Goal: Task Accomplishment & Management: Complete application form

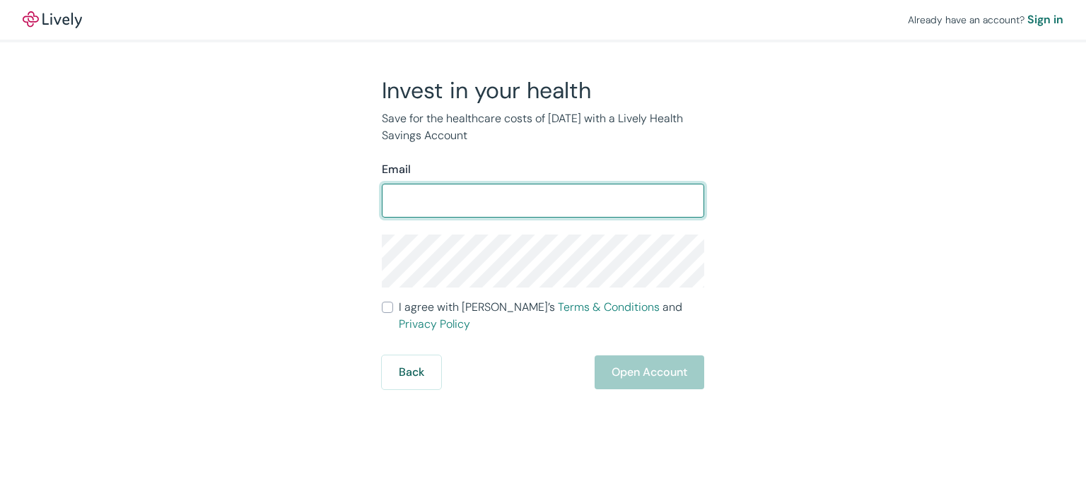
click at [568, 209] on input "Email" at bounding box center [543, 201] width 322 height 28
type input "sbyrnes636@gmail.com"
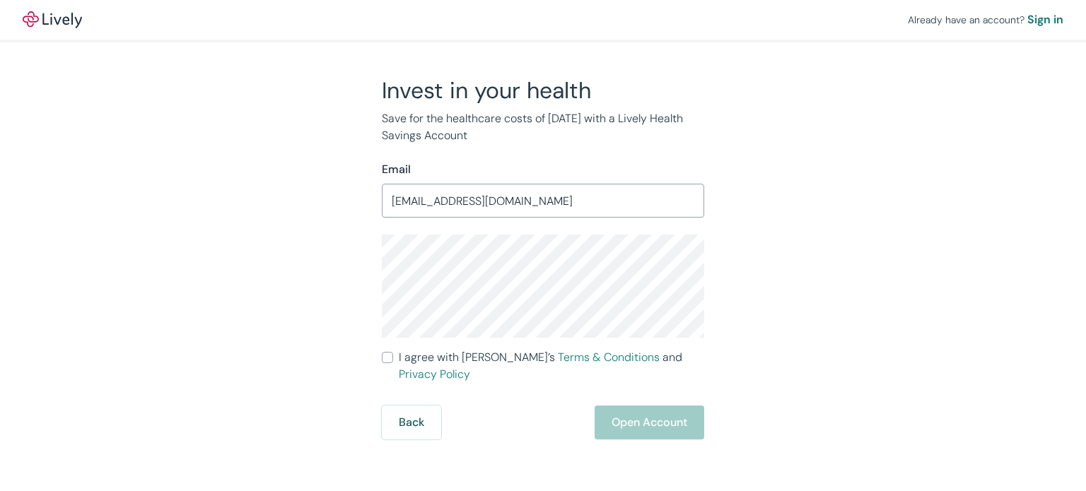
click at [667, 411] on div "Back Open Account" at bounding box center [543, 423] width 322 height 34
click at [387, 358] on input "I agree with Lively’s Terms & Conditions and Privacy Policy" at bounding box center [387, 357] width 11 height 11
checkbox input "true"
click at [670, 414] on button "Open Account" at bounding box center [649, 423] width 110 height 34
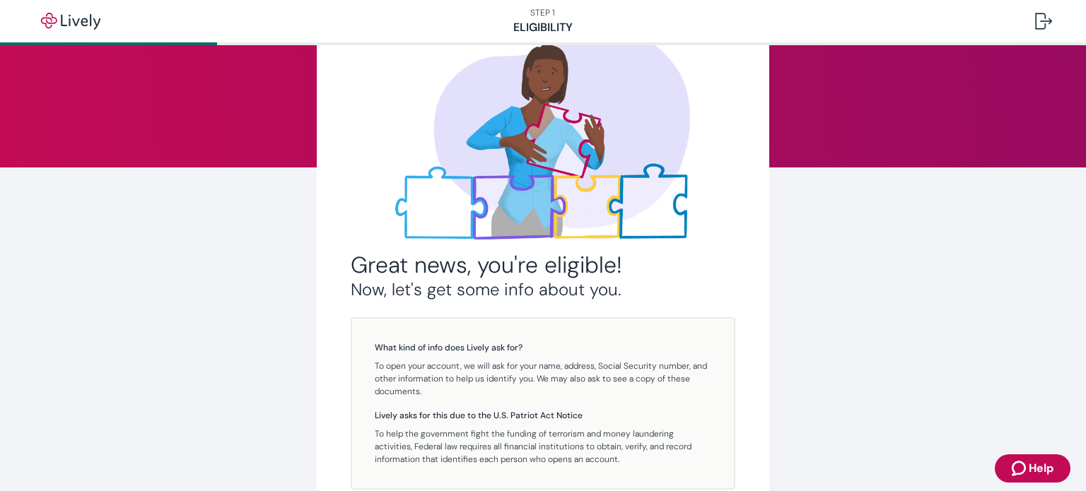
scroll to position [51, 0]
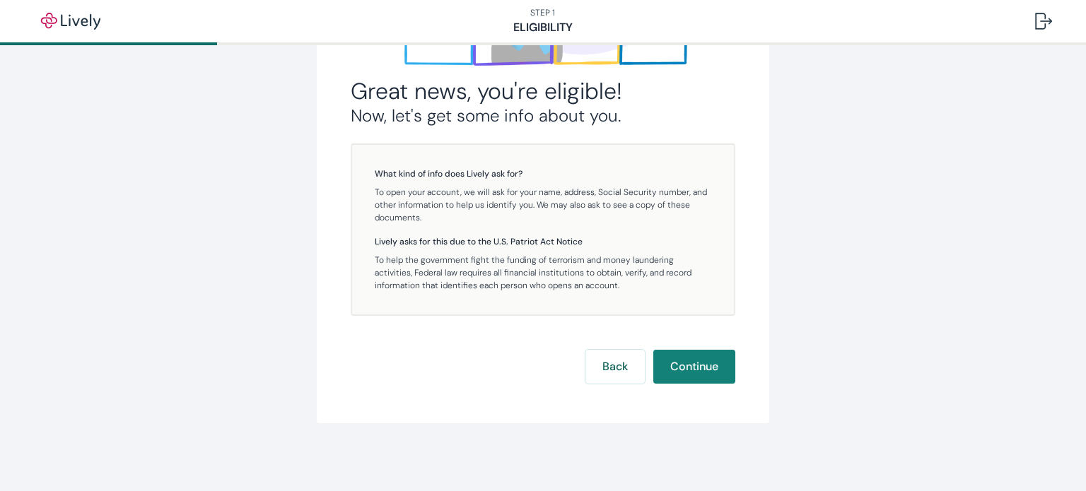
scroll to position [263, 0]
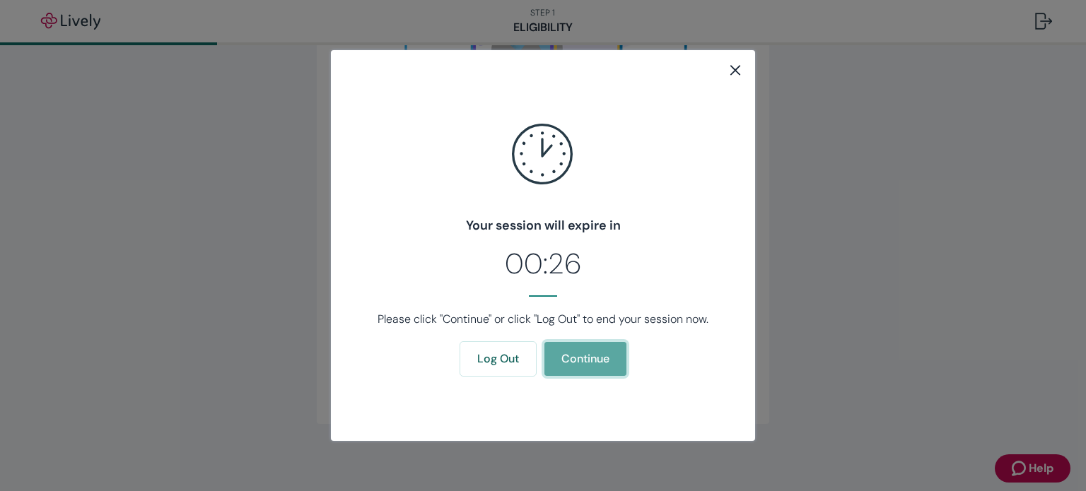
click at [573, 361] on button "Continue" at bounding box center [585, 359] width 82 height 34
